Goal: Communication & Community: Answer question/provide support

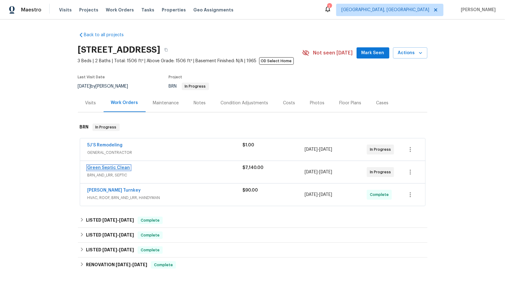
click at [111, 167] on link "Green Septic Clean" at bounding box center [108, 167] width 43 height 4
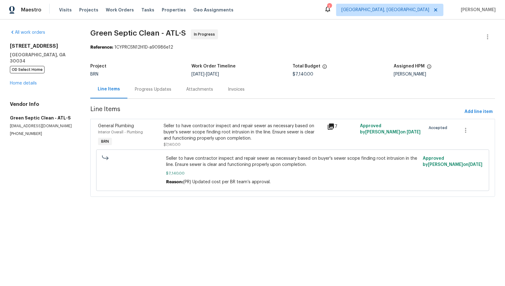
click at [176, 94] on div "Progress Updates" at bounding box center [152, 89] width 51 height 18
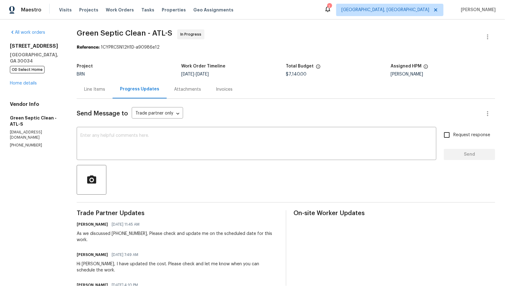
scroll to position [14, 0]
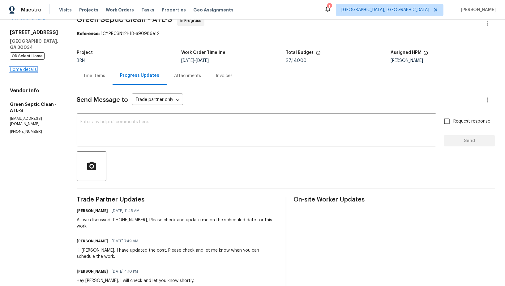
click at [32, 67] on link "Home details" at bounding box center [23, 69] width 27 height 4
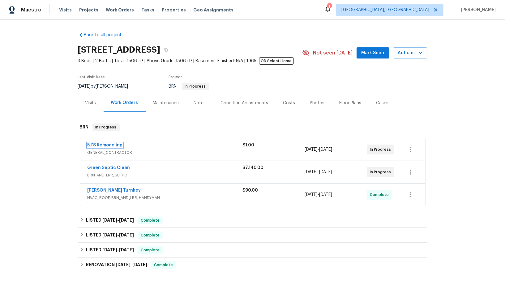
click at [105, 144] on link "5J’S Remodeling" at bounding box center [104, 145] width 35 height 4
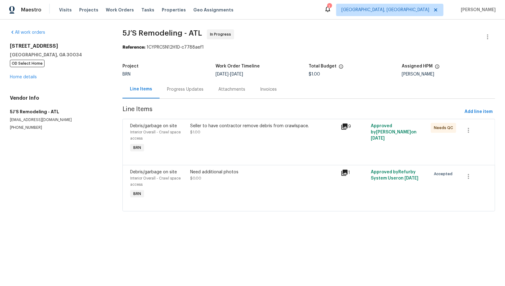
click at [171, 91] on div "Progress Updates" at bounding box center [185, 89] width 36 height 6
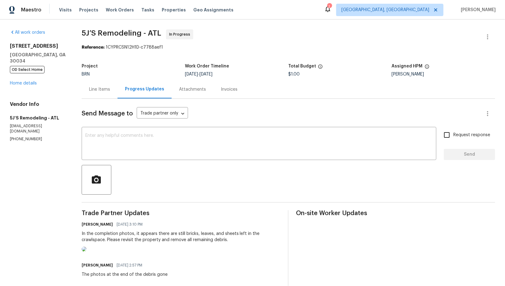
click at [102, 93] on div "Line Items" at bounding box center [100, 89] width 36 height 18
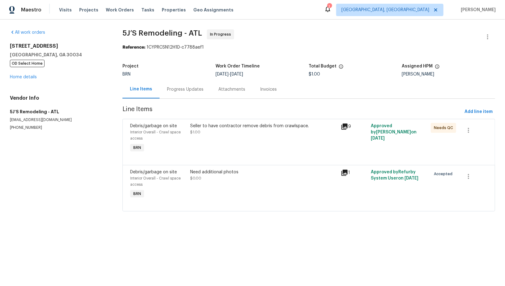
click at [197, 145] on div "Seller to have contractor remove debris from crawlspace. $1.00" at bounding box center [264, 138] width 150 height 35
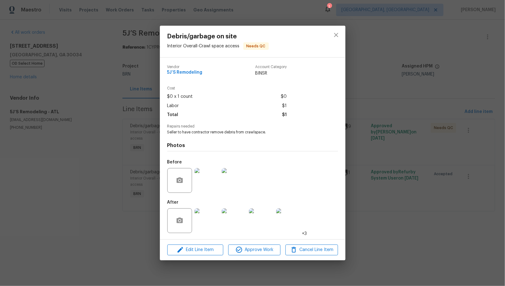
click at [157, 171] on div "Debris/garbage on site Interior Overall - Crawl space access Needs QC Vendor 5J…" at bounding box center [252, 143] width 505 height 286
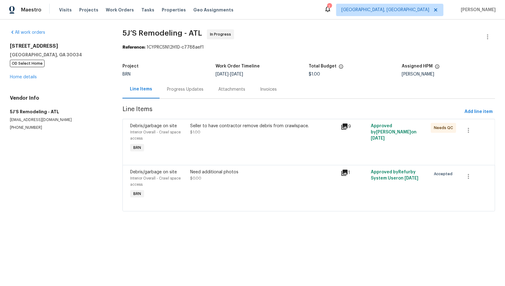
click at [189, 93] on div "Progress Updates" at bounding box center [184, 89] width 51 height 18
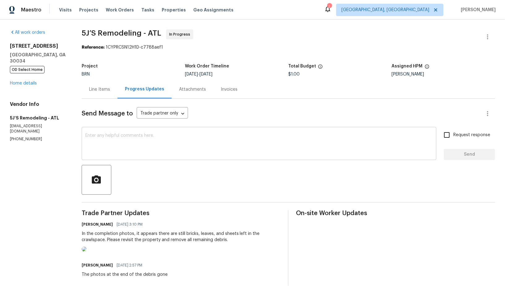
click at [134, 138] on textarea at bounding box center [258, 144] width 347 height 22
drag, startPoint x: 42, startPoint y: 128, endPoint x: 0, endPoint y: 128, distance: 41.7
click at [0, 128] on div "All work orders 2685 Rainbow Ridge Rd Decatur, GA 30034 OD Select Home Home det…" at bounding box center [252, 268] width 505 height 499
copy p "(770) 369-6627"
click at [148, 139] on textarea "Hey, As we discussed" at bounding box center [258, 144] width 347 height 22
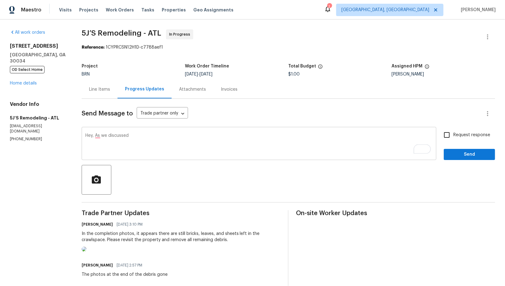
paste textarea "(770) 369-6627"
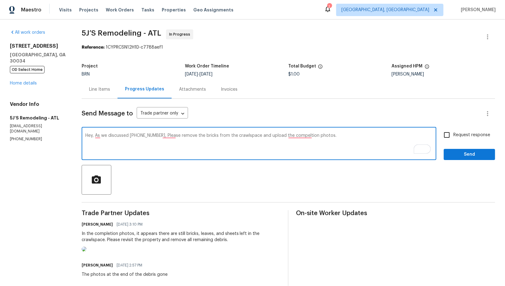
click at [162, 137] on textarea "Hey, As we discussed (770) 369-6627, Please remove the bricks from the crawlspa…" at bounding box center [258, 144] width 347 height 22
type textarea "Hey, As we discussed (770) 369-6627, Please remove the bricks from the crawlspa…"
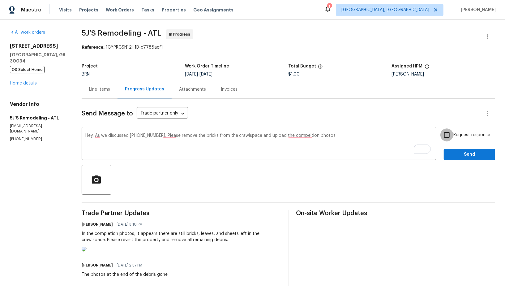
click at [450, 133] on input "Request response" at bounding box center [446, 134] width 13 height 13
checkbox input "true"
click at [462, 148] on div "Request response Send" at bounding box center [468, 144] width 51 height 32
click at [464, 152] on span "Send" at bounding box center [468, 154] width 41 height 8
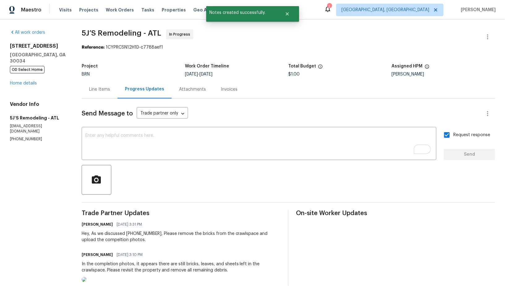
click at [107, 84] on div "Line Items" at bounding box center [100, 89] width 36 height 18
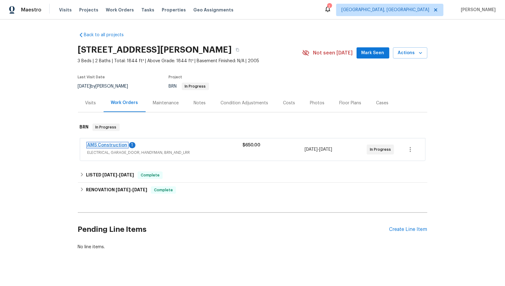
click at [108, 144] on link "AMS Construction" at bounding box center [107, 145] width 40 height 4
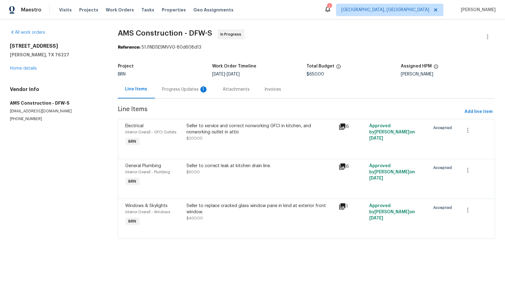
click at [178, 90] on div "Progress Updates 1" at bounding box center [185, 89] width 46 height 6
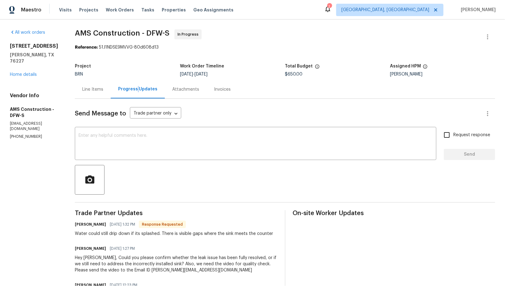
click at [96, 95] on div "Line Items" at bounding box center [93, 89] width 36 height 18
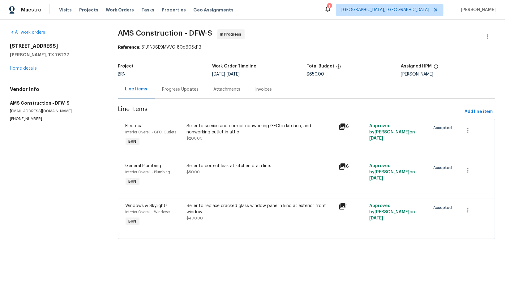
click at [205, 167] on div "Seller to correct leak at kitchen drain line." at bounding box center [260, 166] width 149 height 6
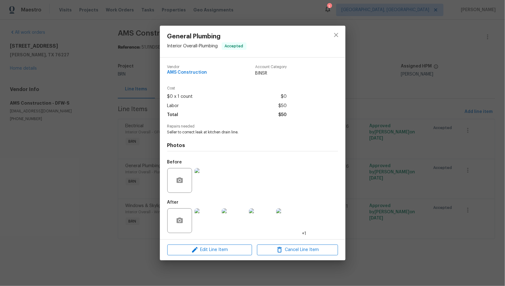
click at [200, 230] on img at bounding box center [206, 220] width 25 height 25
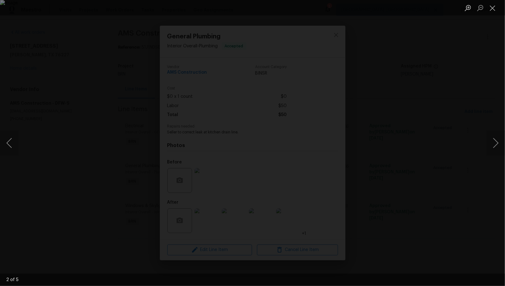
click at [403, 210] on div "Lightbox" at bounding box center [252, 143] width 505 height 286
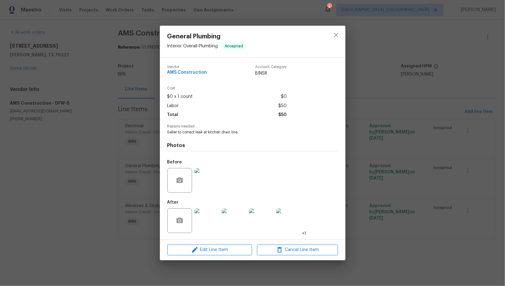
click at [403, 210] on div "General Plumbing Interior Overall - Plumbing Accepted Vendor AMS Construction A…" at bounding box center [252, 143] width 505 height 286
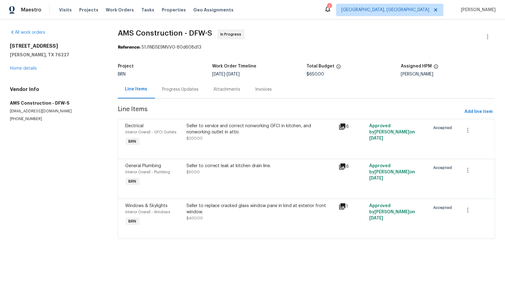
click at [208, 210] on div "Seller to replace cracked glass window pane in kind at exterior front window." at bounding box center [260, 208] width 149 height 12
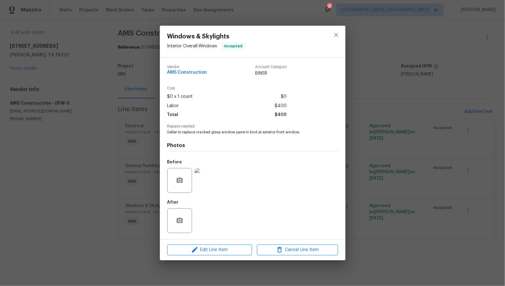
click at [136, 216] on div "Windows & Skylights Interior Overall - Windows Accepted Vendor AMS Construction…" at bounding box center [252, 143] width 505 height 286
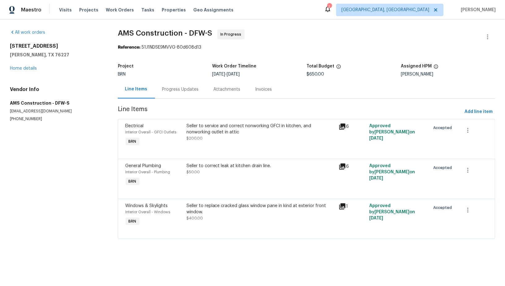
click at [225, 125] on div "Seller to service and correct nonworking GFCI in kitchen, and nonworking outlet…" at bounding box center [260, 129] width 149 height 12
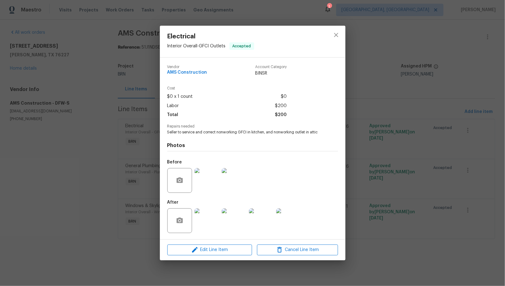
click at [203, 190] on img at bounding box center [206, 180] width 25 height 25
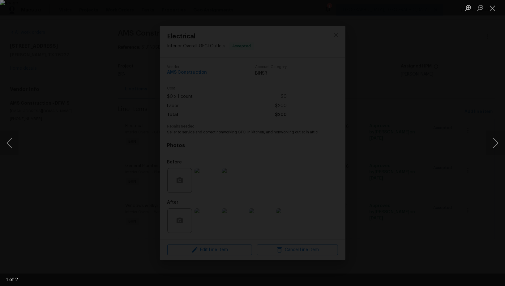
click at [427, 236] on div "Lightbox" at bounding box center [252, 143] width 505 height 286
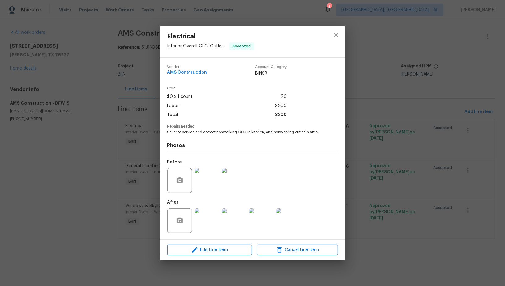
click at [209, 229] on img at bounding box center [206, 220] width 25 height 25
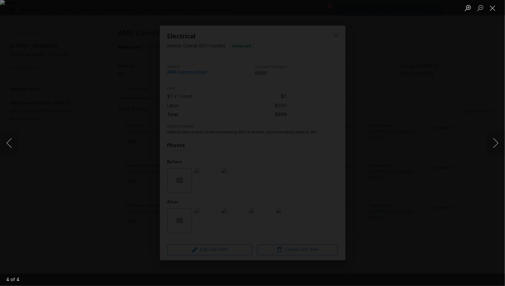
click at [376, 174] on div "Lightbox" at bounding box center [252, 143] width 505 height 286
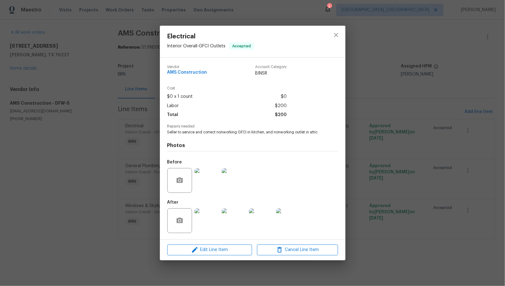
click at [213, 218] on img at bounding box center [206, 220] width 25 height 25
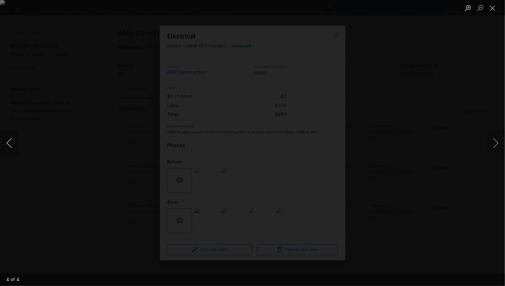
click at [10, 145] on button "Previous image" at bounding box center [9, 142] width 19 height 25
click at [375, 184] on div "Lightbox" at bounding box center [252, 143] width 505 height 286
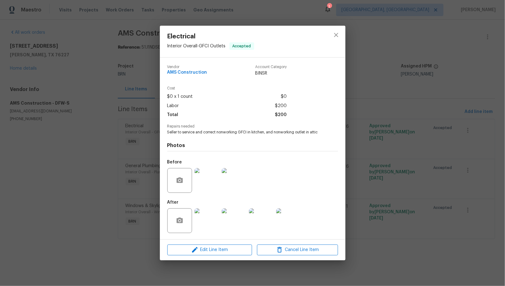
click at [208, 189] on img at bounding box center [206, 180] width 25 height 25
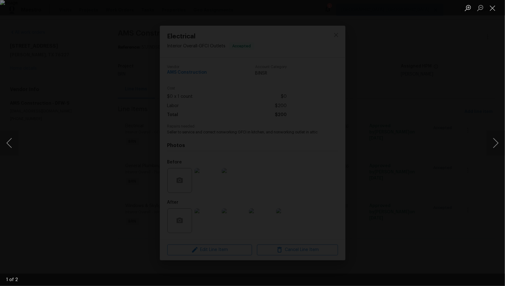
click at [469, 251] on div "Lightbox" at bounding box center [252, 143] width 505 height 286
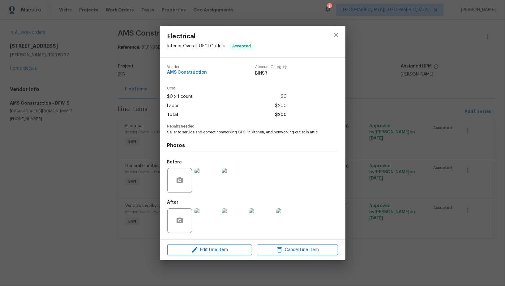
click at [259, 221] on img at bounding box center [261, 220] width 25 height 25
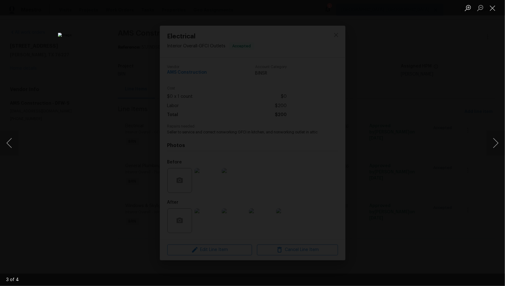
click at [424, 200] on div "Lightbox" at bounding box center [252, 143] width 505 height 286
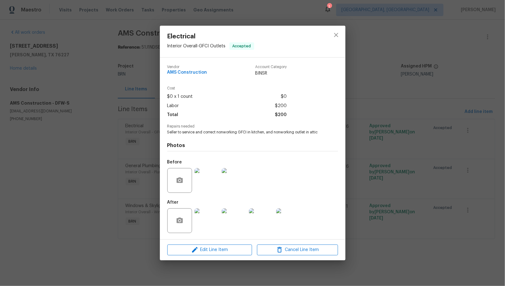
click at [421, 198] on div "Electrical Interior Overall - GFCI Outlets Accepted Vendor AMS Construction Acc…" at bounding box center [252, 143] width 505 height 286
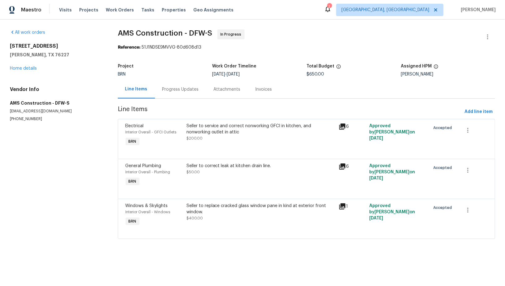
click at [222, 130] on div "Seller to service and correct nonworking GFCI in kitchen, and nonworking outlet…" at bounding box center [260, 129] width 149 height 12
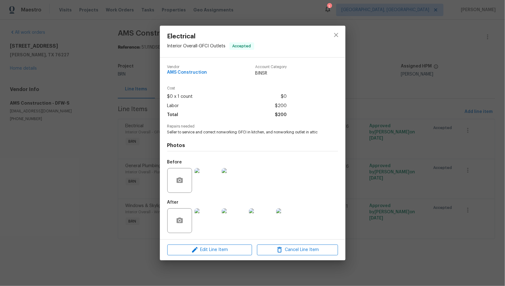
click at [258, 219] on img at bounding box center [261, 220] width 25 height 25
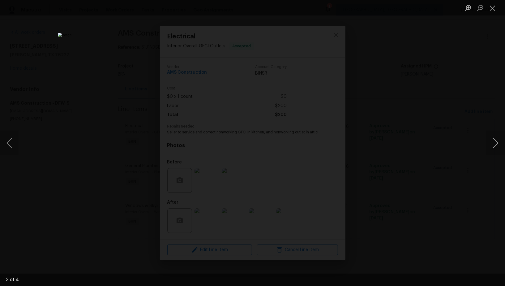
click at [409, 219] on div "Lightbox" at bounding box center [252, 143] width 505 height 286
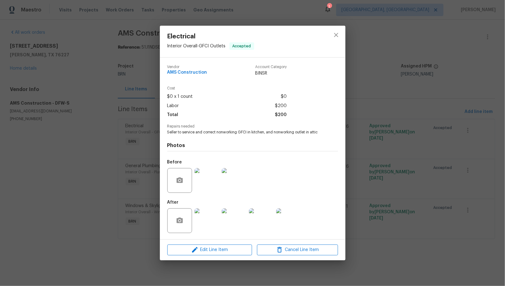
click at [409, 219] on div "Electrical Interior Overall - GFCI Outlets Accepted Vendor AMS Construction Acc…" at bounding box center [252, 143] width 505 height 286
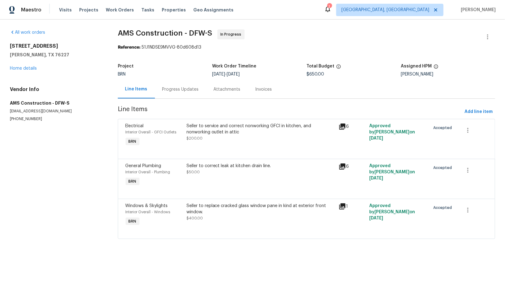
click at [174, 96] on div "Progress Updates" at bounding box center [180, 89] width 51 height 18
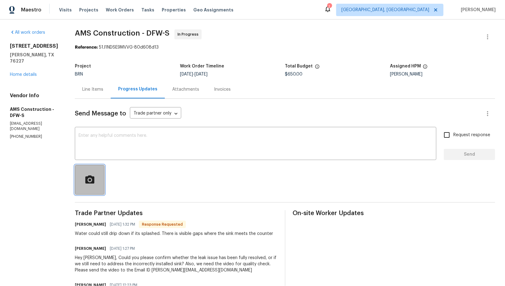
click at [95, 180] on icon "button" at bounding box center [89, 179] width 11 height 11
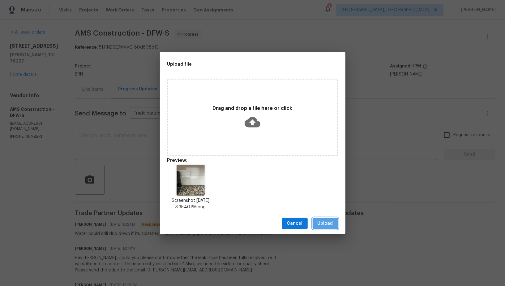
click at [315, 219] on button "Upload" at bounding box center [324, 223] width 25 height 11
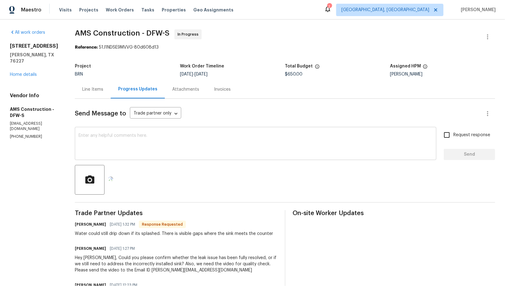
click at [139, 143] on textarea at bounding box center [255, 144] width 354 height 22
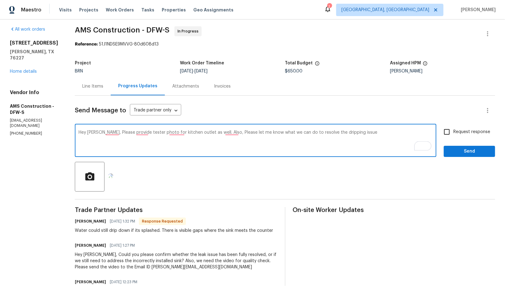
scroll to position [10, 0]
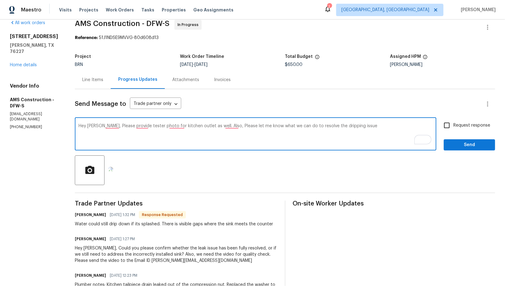
click at [363, 125] on textarea "Hey [PERSON_NAME], Please provide tester photo for kitchen outlet as well. Also…" at bounding box center [255, 135] width 354 height 22
type textarea "Hey [PERSON_NAME], Please provide tester photo for kitchen outlet as well. Also…"
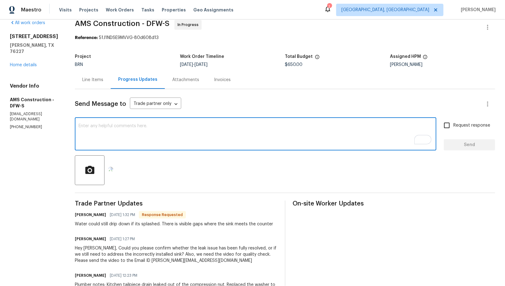
paste textarea "Hey [PERSON_NAME], Could you please provide a tester photo for the kitchen outl…"
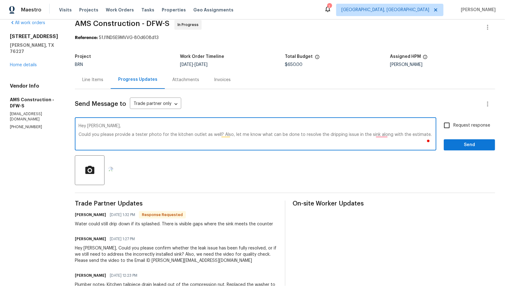
click at [79, 134] on textarea "Hey [PERSON_NAME], Could you please provide a tester photo for the kitchen outl…" at bounding box center [255, 135] width 354 height 22
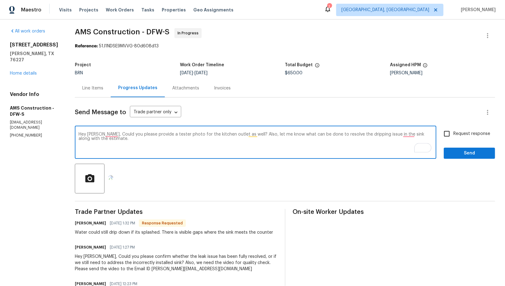
scroll to position [0, 0]
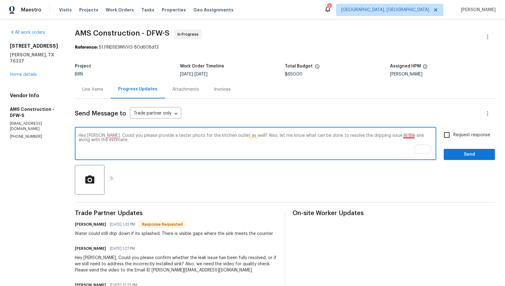
click at [409, 134] on textarea "Hey [PERSON_NAME], Could you please provide a tester photo for the kitchen outl…" at bounding box center [255, 144] width 354 height 22
type textarea "Hey [PERSON_NAME], Could you please provide a tester photo for the kitchen outl…"
click at [439, 133] on div "Hey [PERSON_NAME], Could you please provide a tester photo for the kitchen outl…" at bounding box center [285, 144] width 420 height 32
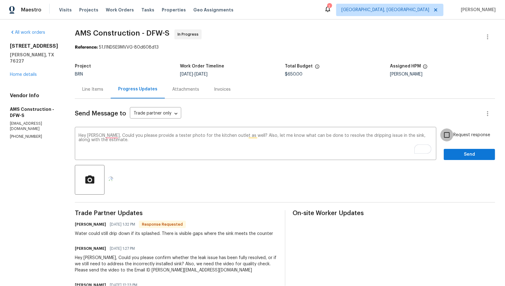
click at [447, 135] on input "Request response" at bounding box center [446, 134] width 13 height 13
checkbox input "true"
click at [456, 156] on span "Send" at bounding box center [468, 154] width 41 height 8
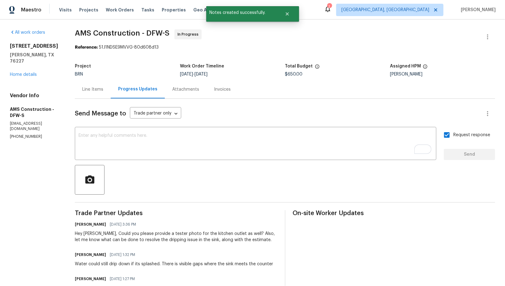
click at [102, 92] on div "Line Items" at bounding box center [92, 89] width 21 height 6
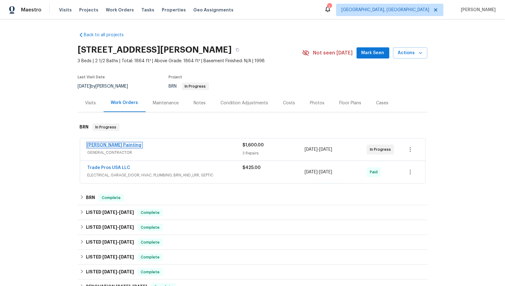
click at [98, 145] on link "Perez Painting" at bounding box center [114, 145] width 54 height 4
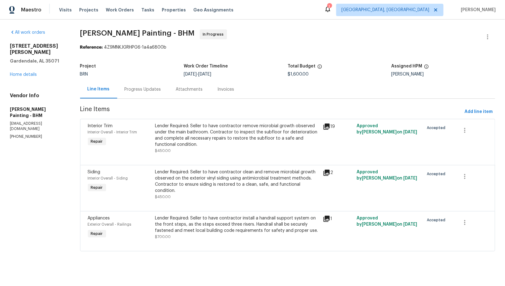
click at [161, 91] on div "Progress Updates" at bounding box center [143, 89] width 36 height 6
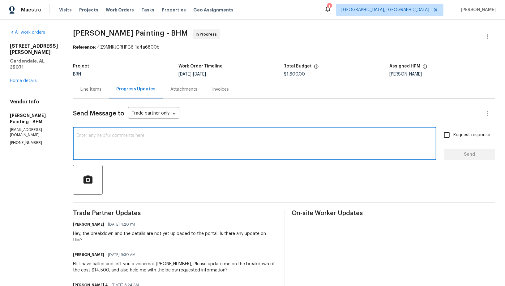
click at [145, 147] on textarea at bounding box center [255, 144] width 356 height 22
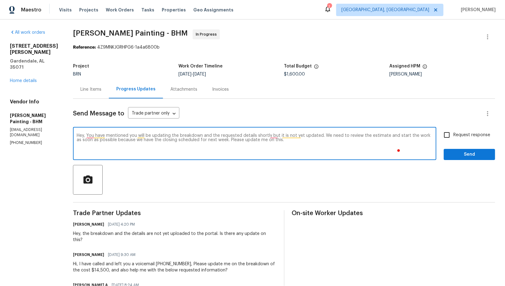
type textarea "Hey, You have mentioned you will be updating the breakdown and the requested de…"
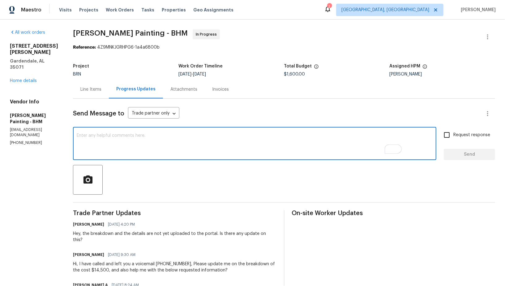
paste textarea "Hey, You mentioned that you would be updating the breakdown and the requested d…"
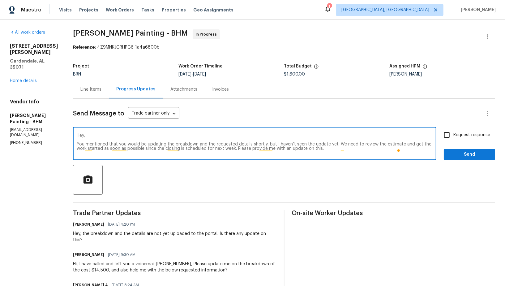
click at [107, 142] on textarea "Hey, You mentioned that you would be updating the breakdown and the requested d…" at bounding box center [255, 144] width 356 height 22
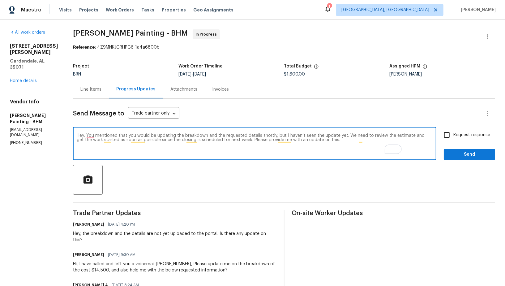
click at [364, 136] on textarea "Hey, You mentioned that you would be updating the breakdown and the requested d…" at bounding box center [255, 144] width 356 height 22
click at [400, 145] on textarea "Hey, You mentioned that you would be updating the breakdown and the requested d…" at bounding box center [255, 144] width 356 height 22
click at [362, 142] on textarea "Hey, You mentioned that you would be updating the breakdown and the requested d…" at bounding box center [255, 144] width 356 height 22
drag, startPoint x: 126, startPoint y: 140, endPoint x: 177, endPoint y: 140, distance: 51.0
click at [177, 141] on textarea "Hey, You mentioned that you would be updating the breakdown and the requested d…" at bounding box center [255, 144] width 356 height 22
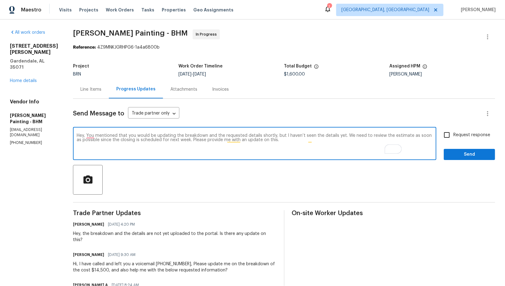
type textarea "Hey, You mentioned that you would be updating the breakdown and the requested d…"
click at [446, 134] on input "Request response" at bounding box center [446, 134] width 13 height 13
checkbox input "true"
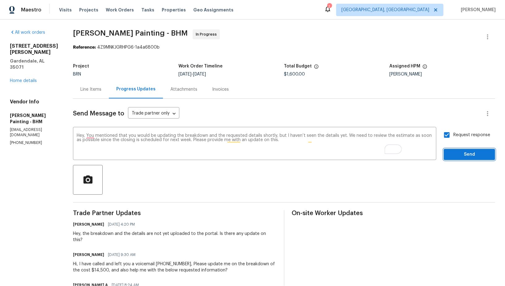
click at [453, 152] on span "Send" at bounding box center [468, 154] width 41 height 8
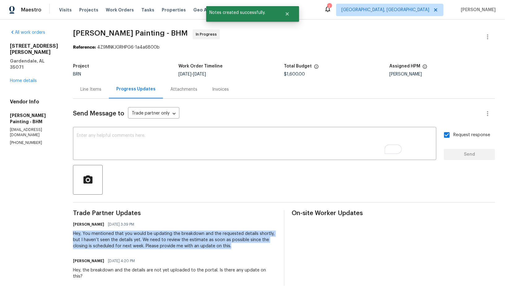
drag, startPoint x: 104, startPoint y: 236, endPoint x: 284, endPoint y: 248, distance: 180.0
click at [276, 248] on div "Hey, You mentioned that you would be updating the breakdown and the requested d…" at bounding box center [174, 239] width 203 height 19
copy div "Hey, You mentioned that you would be updating the breakdown and the requested d…"
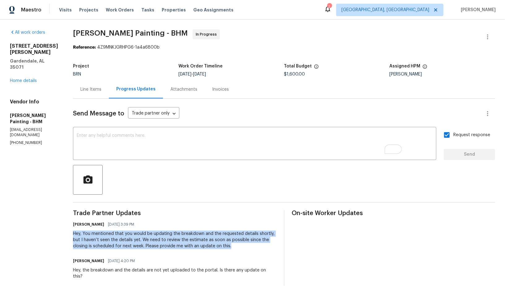
click at [106, 238] on div "Hey, You mentioned that you would be updating the breakdown and the requested d…" at bounding box center [174, 239] width 203 height 19
drag, startPoint x: 114, startPoint y: 233, endPoint x: 291, endPoint y: 250, distance: 177.9
copy div "You mentioned that you would be updating the breakdown and the requested detail…"
